Goal: Use online tool/utility: Utilize a website feature to perform a specific function

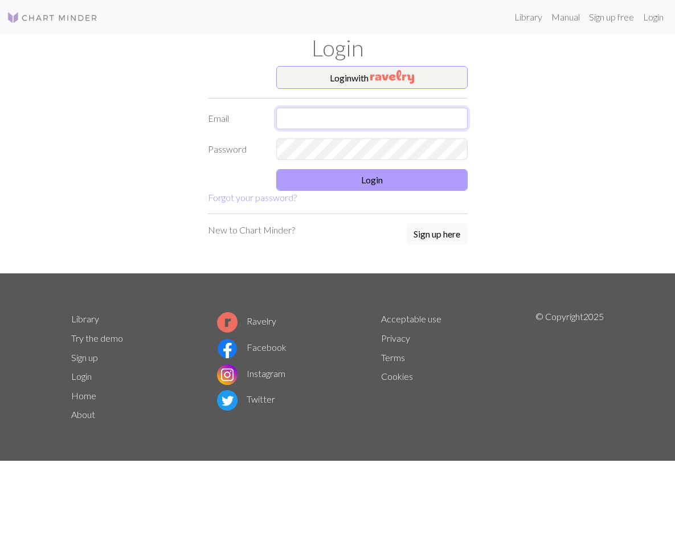
type input "[EMAIL_ADDRESS][DOMAIN_NAME]"
click at [350, 179] on button "Login" at bounding box center [371, 180] width 191 height 22
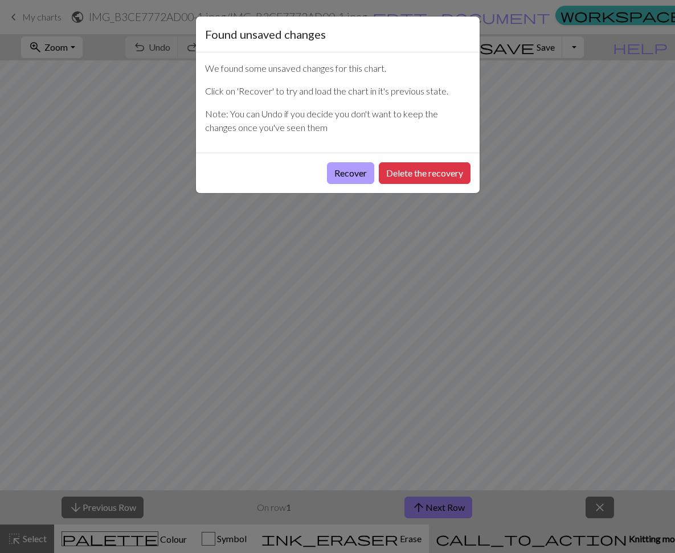
click at [354, 171] on button "Recover" at bounding box center [350, 173] width 47 height 22
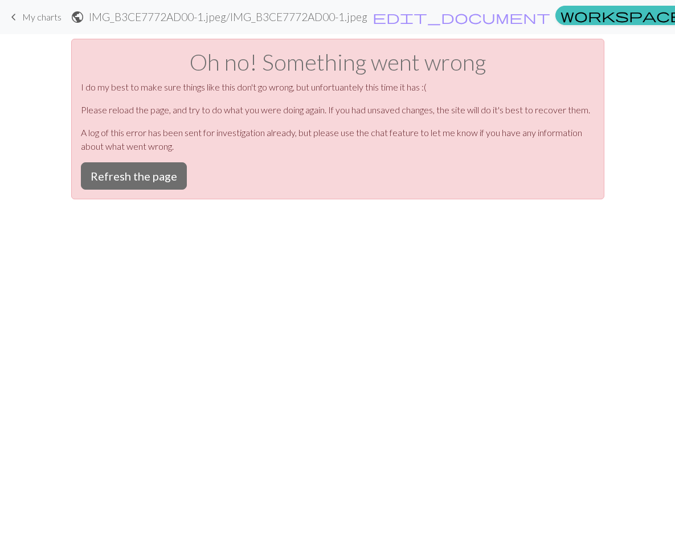
drag, startPoint x: 143, startPoint y: 182, endPoint x: 237, endPoint y: 153, distance: 98.9
click at [143, 182] on button "Refresh the page" at bounding box center [134, 175] width 106 height 27
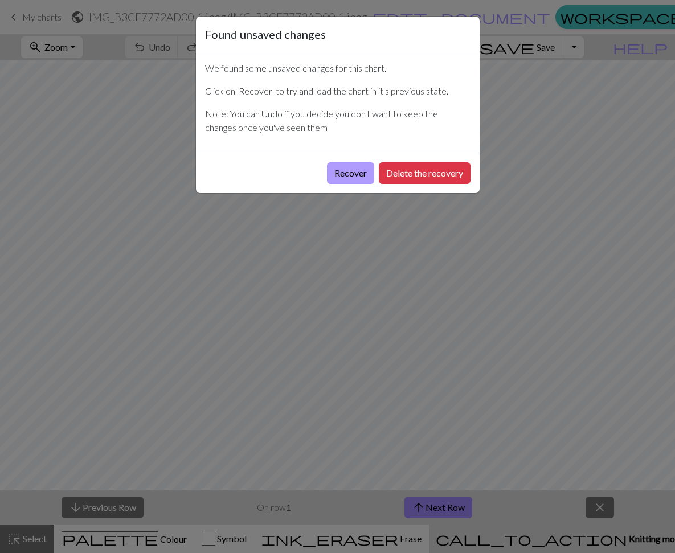
click at [355, 170] on button "Recover" at bounding box center [350, 173] width 47 height 22
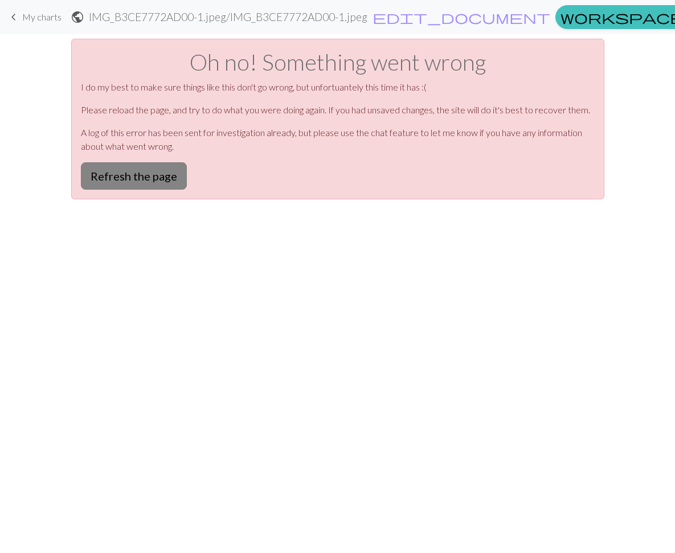
click at [145, 173] on button "Refresh the page" at bounding box center [134, 175] width 106 height 27
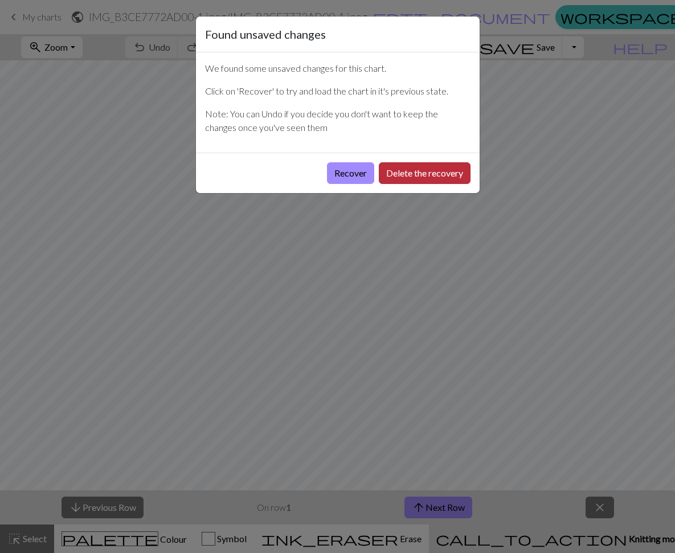
click at [448, 170] on button "Delete the recovery" at bounding box center [425, 173] width 92 height 22
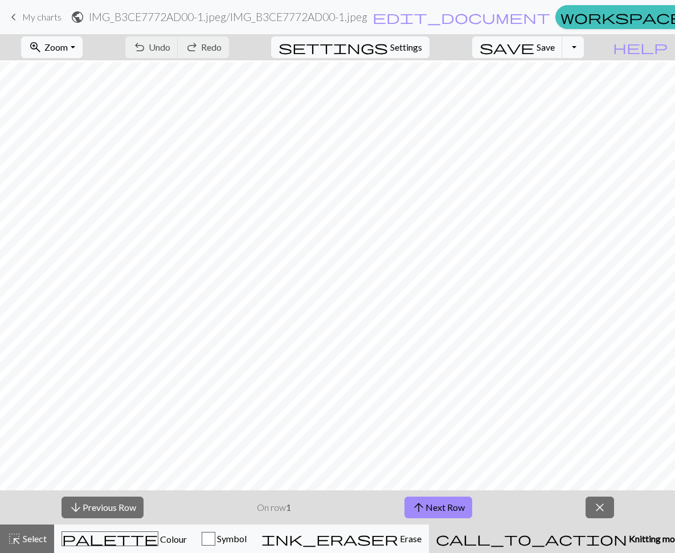
scroll to position [46, 0]
click at [433, 511] on button "arrow_upward Next Row" at bounding box center [438, 508] width 68 height 22
click at [432, 506] on button "arrow_upward Next Row" at bounding box center [438, 508] width 68 height 22
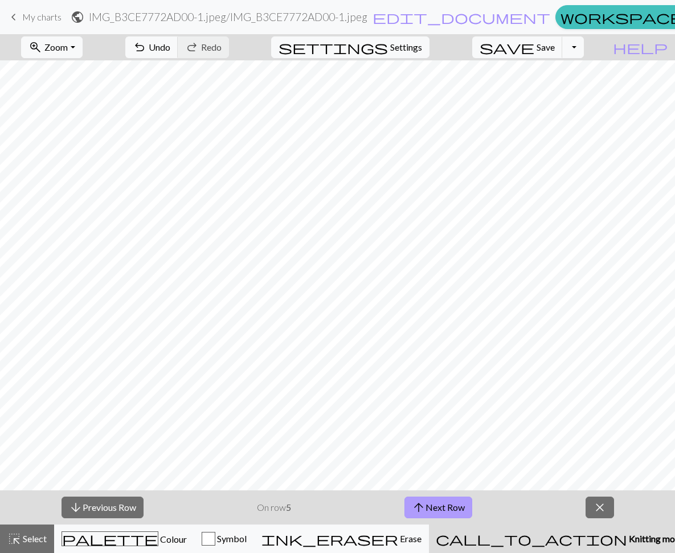
click at [432, 506] on button "arrow_upward Next Row" at bounding box center [438, 508] width 68 height 22
click at [431, 507] on button "arrow_upward Next Row" at bounding box center [438, 508] width 68 height 22
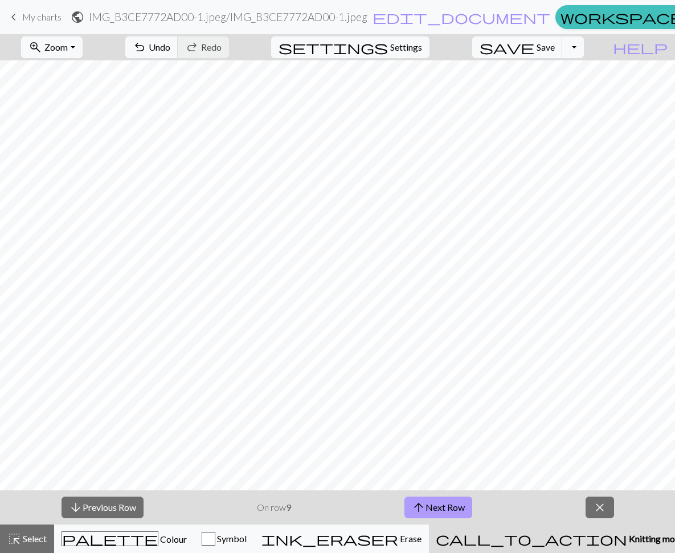
click at [431, 507] on button "arrow_upward Next Row" at bounding box center [438, 508] width 68 height 22
click at [431, 507] on button "arrow_upward Next Row" at bounding box center [440, 508] width 68 height 22
click at [431, 506] on button "arrow_upward Next Row" at bounding box center [440, 508] width 68 height 22
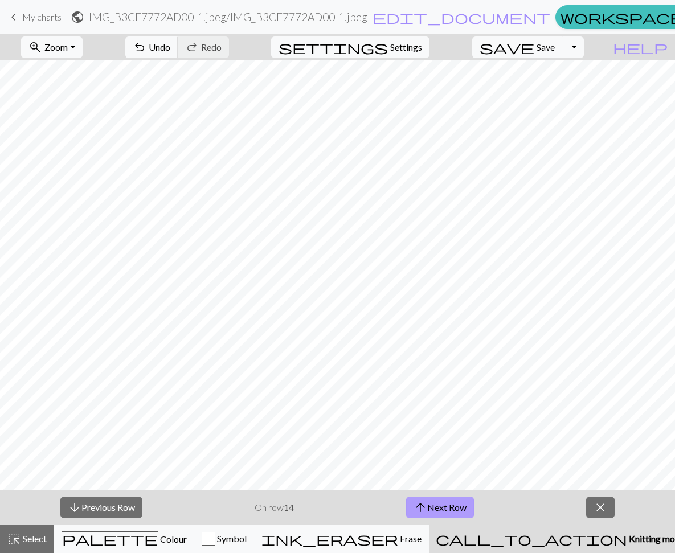
click at [431, 506] on button "arrow_upward Next Row" at bounding box center [440, 508] width 68 height 22
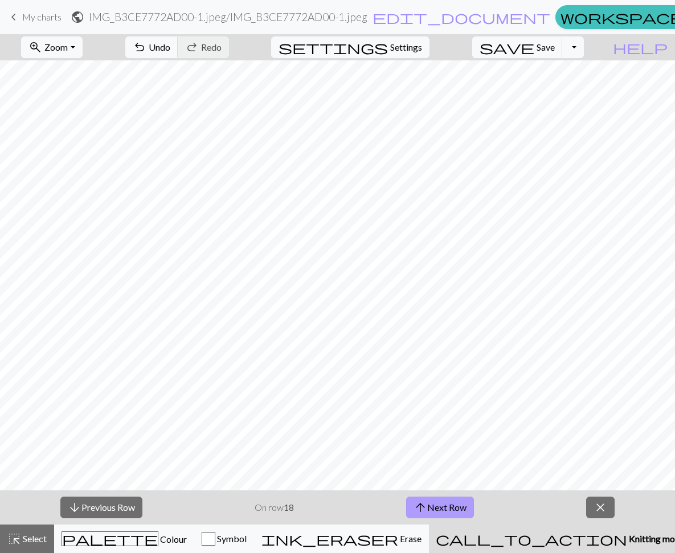
click at [431, 506] on button "arrow_upward Next Row" at bounding box center [440, 508] width 68 height 22
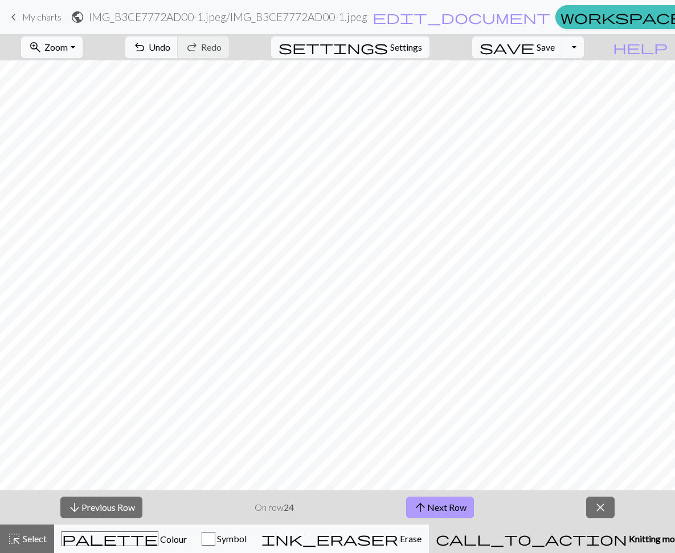
click at [431, 506] on button "arrow_upward Next Row" at bounding box center [440, 508] width 68 height 22
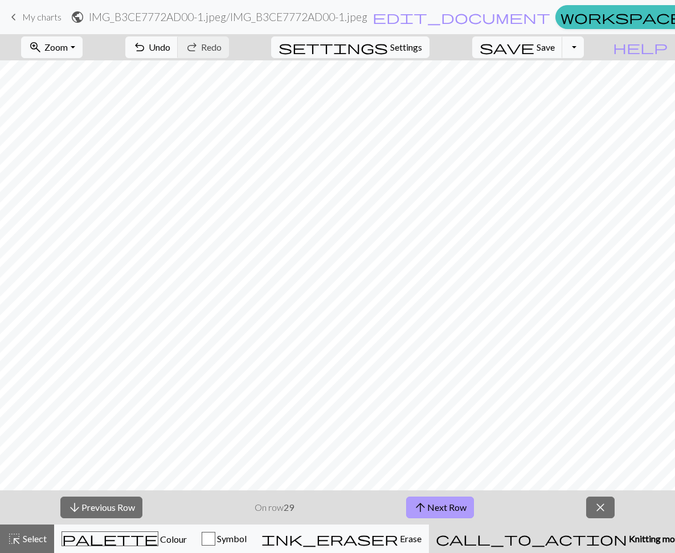
click at [431, 506] on button "arrow_upward Next Row" at bounding box center [440, 508] width 68 height 22
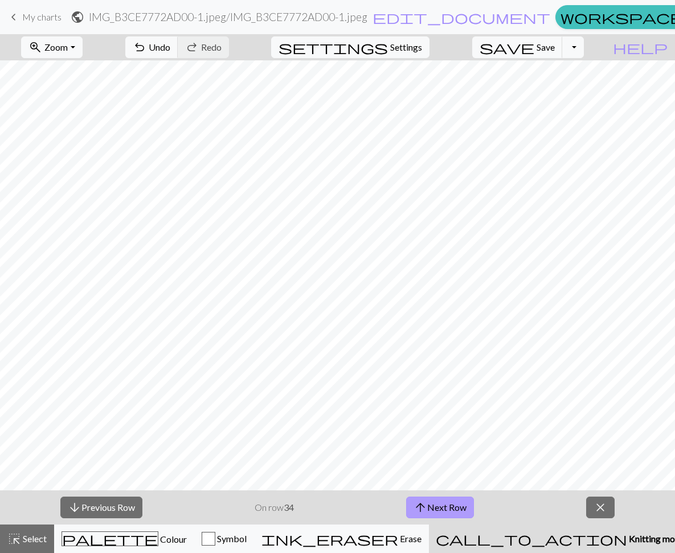
click at [431, 506] on button "arrow_upward Next Row" at bounding box center [440, 508] width 68 height 22
click at [464, 505] on button "arrow_upward Next Row" at bounding box center [440, 508] width 68 height 22
click at [154, 539] on div "palette Colour Colour" at bounding box center [123, 538] width 125 height 15
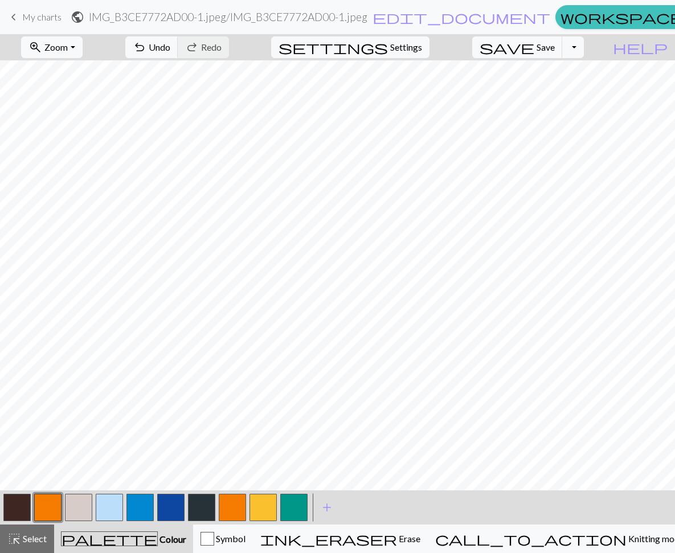
click at [109, 510] on button "button" at bounding box center [109, 507] width 27 height 27
click at [29, 535] on span "Select" at bounding box center [34, 538] width 26 height 11
click at [29, 534] on span "Select" at bounding box center [34, 538] width 26 height 11
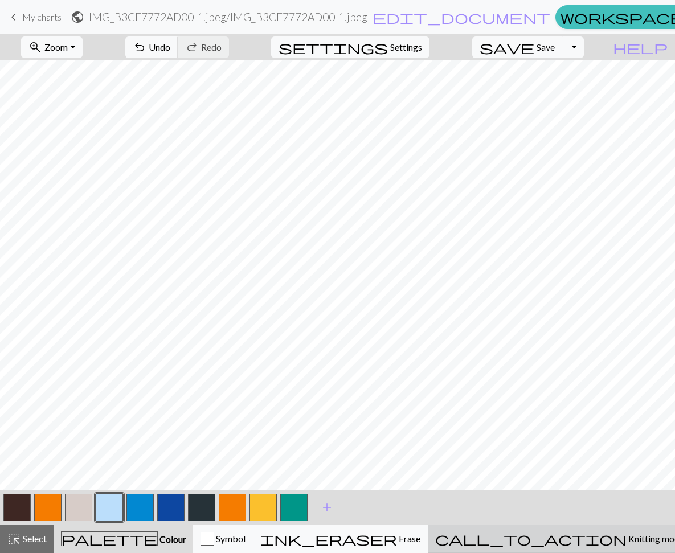
click at [576, 530] on button "call_to_action Knitting mode Knitting mode" at bounding box center [560, 538] width 264 height 28
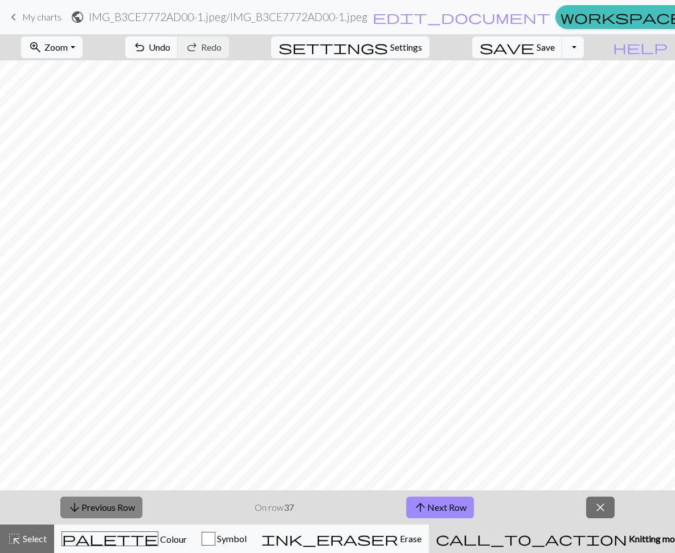
click at [95, 509] on button "arrow_downward Previous Row" at bounding box center [101, 508] width 82 height 22
click at [406, 43] on span "Settings" at bounding box center [406, 47] width 32 height 14
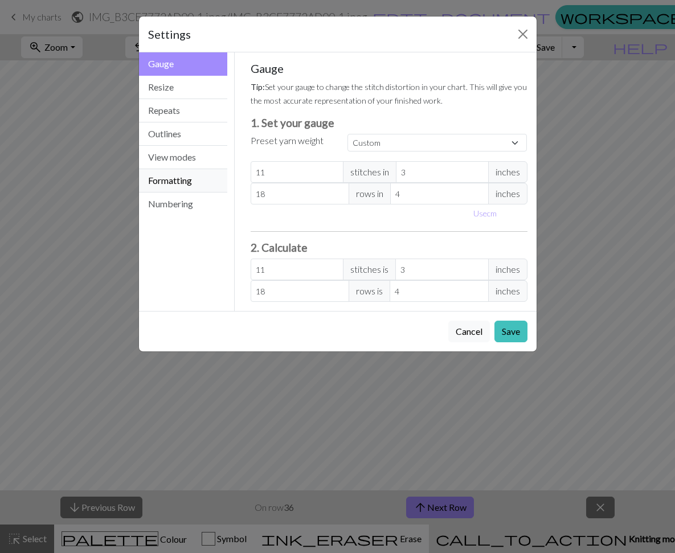
click at [168, 183] on button "Formatting" at bounding box center [183, 180] width 89 height 23
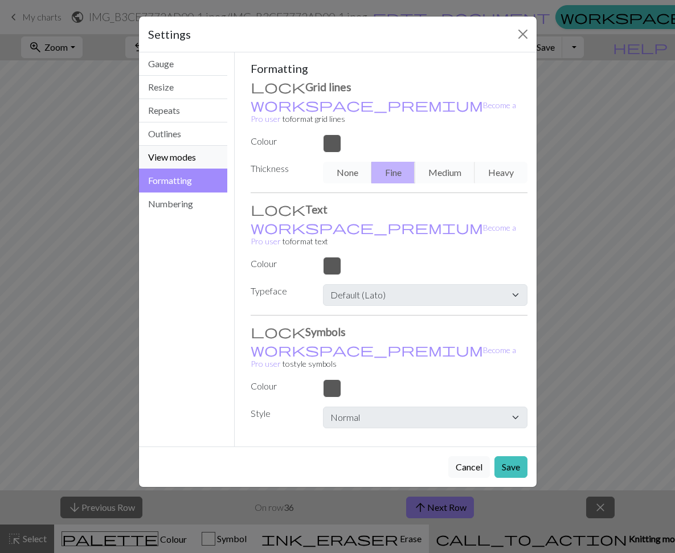
click at [175, 158] on button "View modes" at bounding box center [183, 157] width 89 height 23
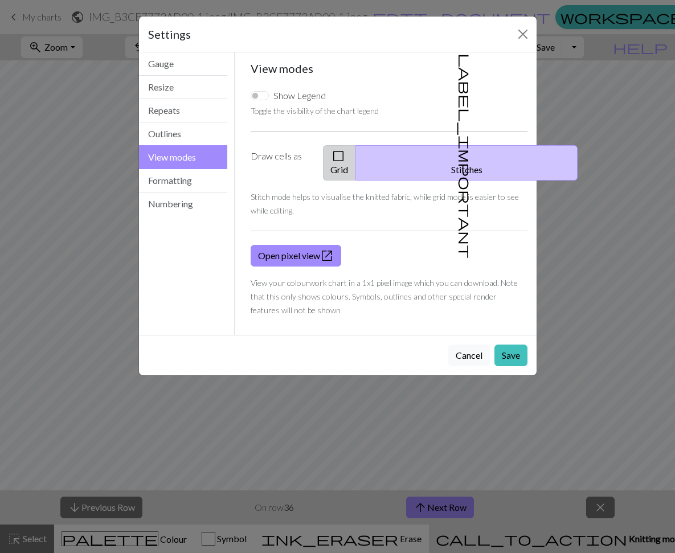
click at [356, 158] on button "check_box_outline_blank Grid" at bounding box center [339, 162] width 33 height 35
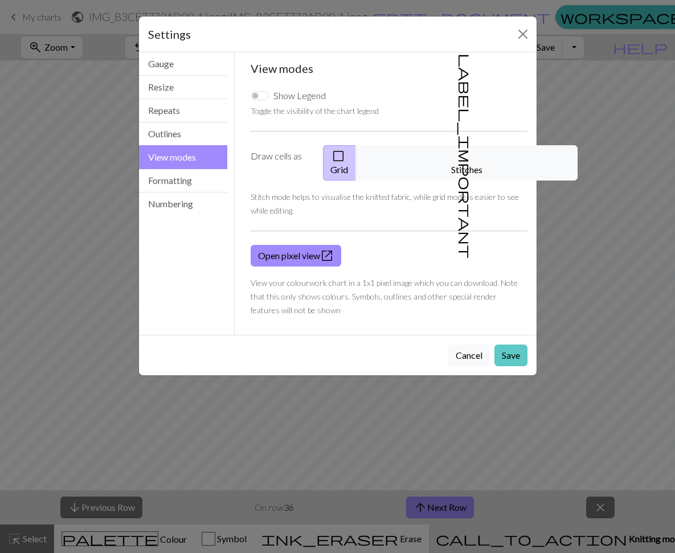
click at [512, 345] on button "Save" at bounding box center [510, 356] width 33 height 22
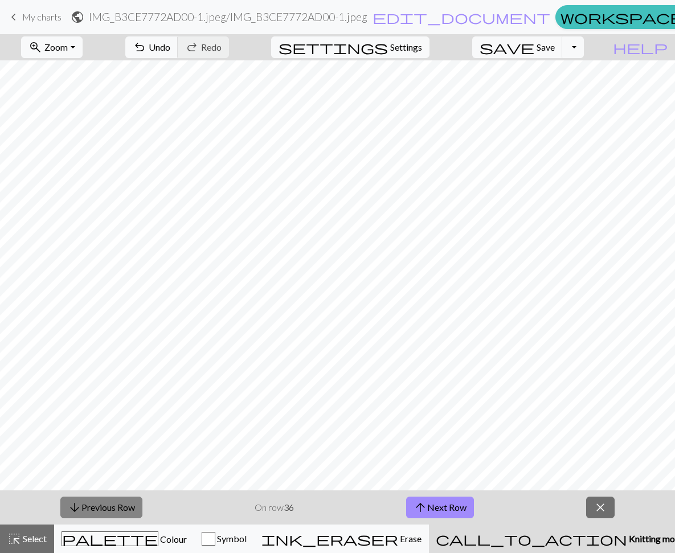
click at [91, 509] on button "arrow_downward Previous Row" at bounding box center [101, 508] width 82 height 22
click at [92, 505] on button "arrow_downward Previous Row" at bounding box center [101, 508] width 82 height 22
